Goal: Task Accomplishment & Management: Manage account settings

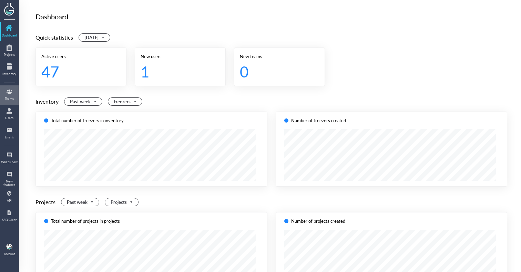
click at [12, 103] on link "Teams" at bounding box center [9, 95] width 17 height 18
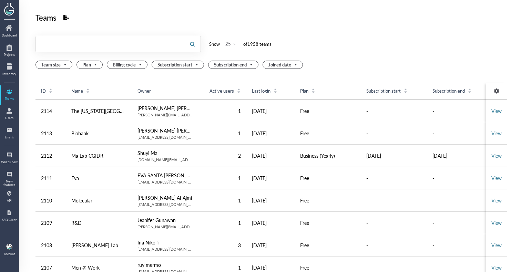
click at [67, 49] on input "text" at bounding box center [110, 44] width 148 height 11
type input "celdara"
click at [12, 108] on div at bounding box center [9, 110] width 11 height 11
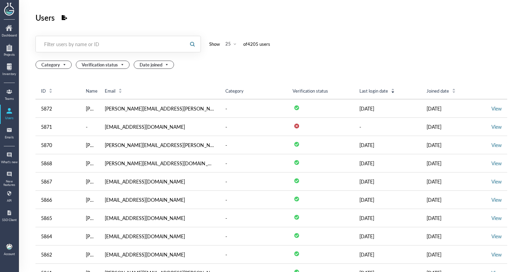
click at [81, 45] on div "Filter users by name or ID" at bounding box center [110, 44] width 133 height 7
paste input "celdara"
type input "celdara"
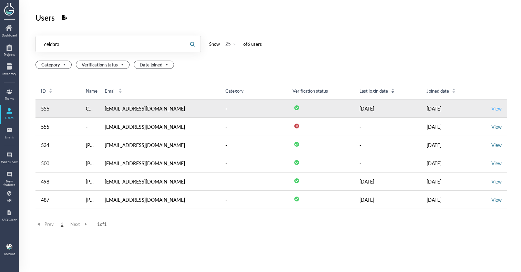
click at [494, 105] on link "View" at bounding box center [496, 108] width 10 height 7
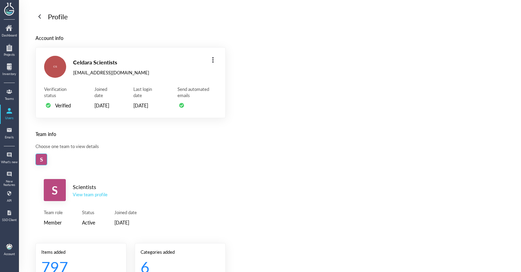
click at [77, 198] on div "View team profile" at bounding box center [90, 195] width 35 height 6
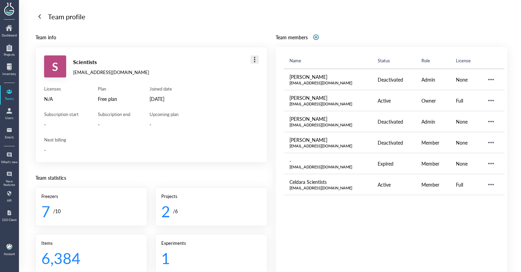
click at [251, 57] on div at bounding box center [254, 59] width 11 height 11
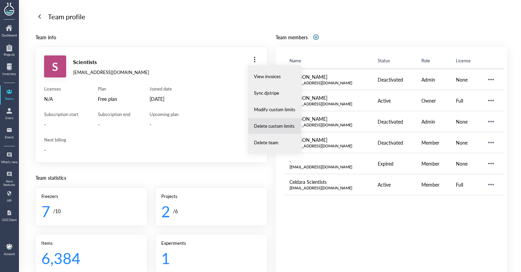
click at [256, 126] on span "Delete custom limits" at bounding box center [274, 126] width 41 height 6
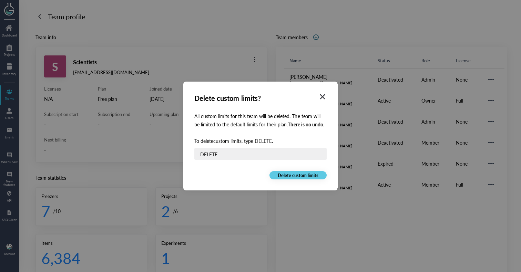
type input "DELETE"
click at [298, 175] on span "Delete custom limits" at bounding box center [298, 175] width 41 height 6
